Goal: Browse casually: Explore the website without a specific task or goal

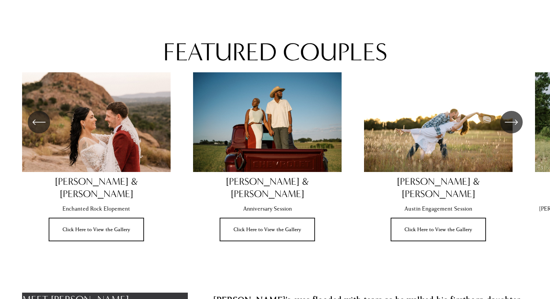
scroll to position [495, 0]
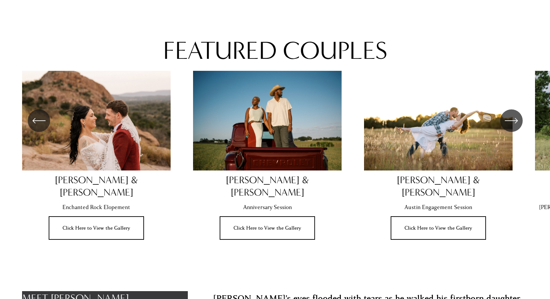
click at [522, 116] on div "\a \a \a Next\a \a" at bounding box center [512, 120] width 22 height 22
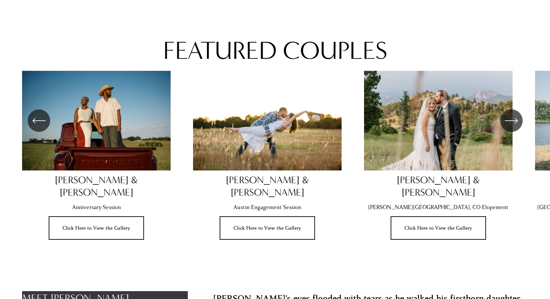
click at [522, 116] on div "\a \a \a Next\a \a" at bounding box center [512, 120] width 22 height 22
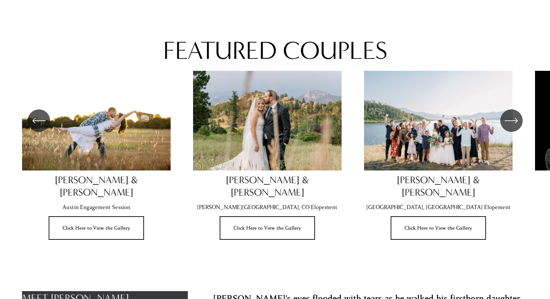
click at [308, 125] on ul "[PERSON_NAME] & [PERSON_NAME] Enchanted Rock Elopement Click Here to View the G…" at bounding box center [275, 155] width 506 height 169
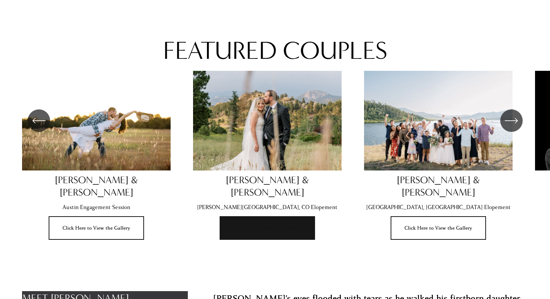
click at [285, 216] on link "Click Here to View the Gallery" at bounding box center [267, 228] width 95 height 24
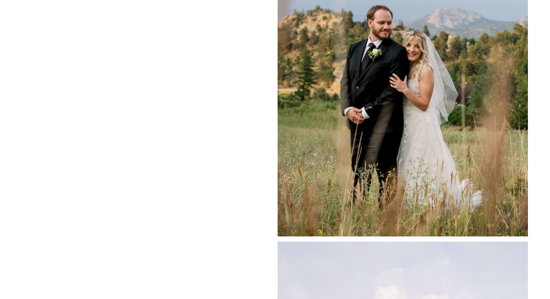
scroll to position [4117, 0]
